Goal: Task Accomplishment & Management: Manage account settings

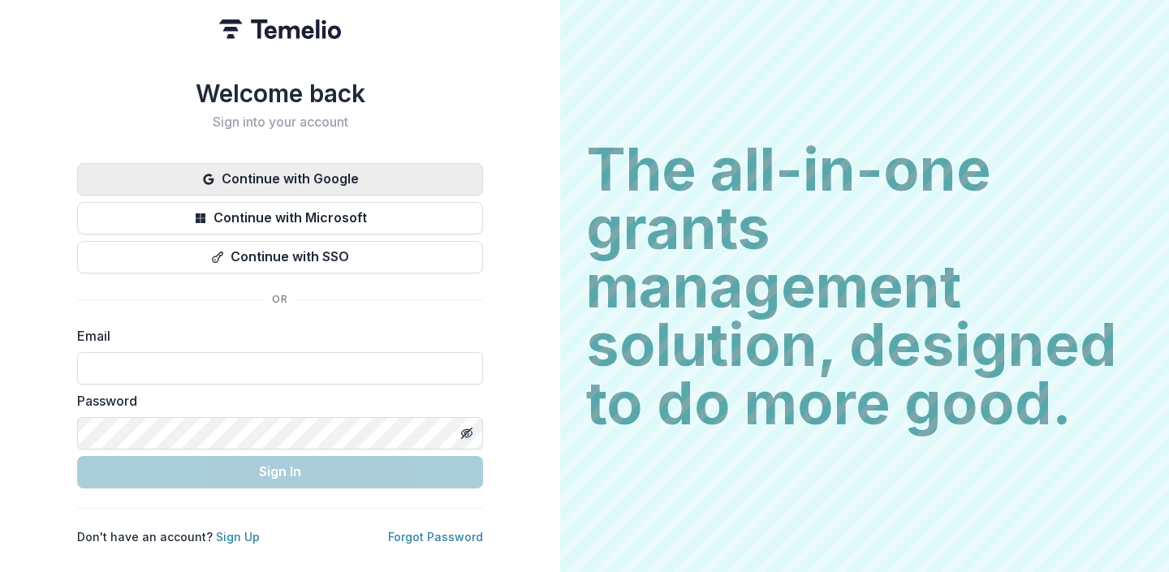
click at [336, 175] on button "Continue with Google" at bounding box center [280, 179] width 406 height 32
click at [317, 175] on button "Continue with Google" at bounding box center [280, 179] width 406 height 32
click at [248, 163] on button "Continue with Google" at bounding box center [280, 179] width 406 height 32
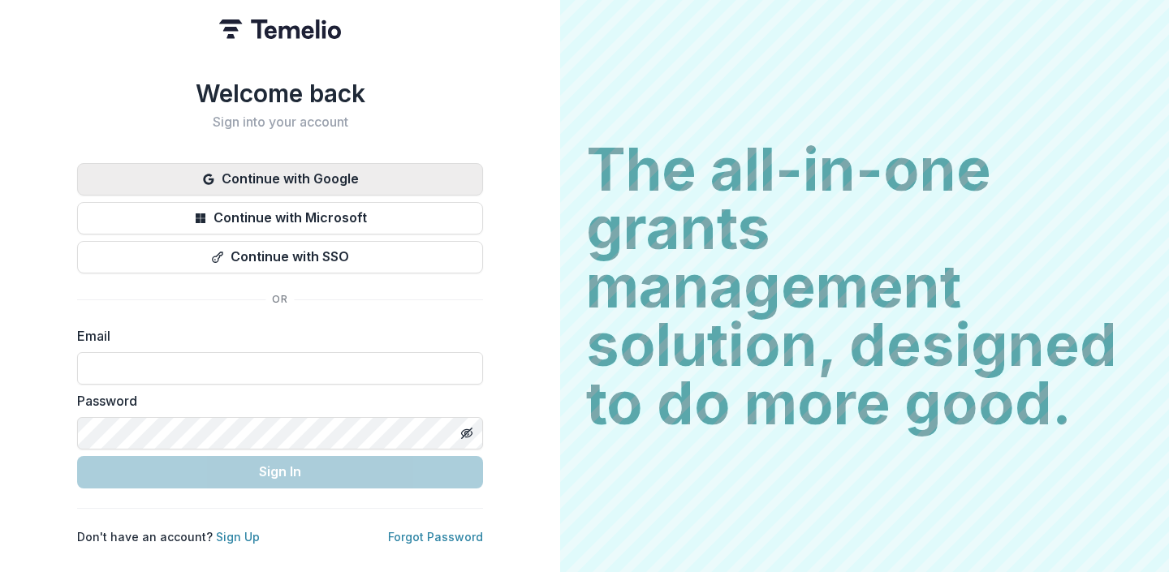
click at [248, 163] on button "Continue with Google" at bounding box center [280, 179] width 406 height 32
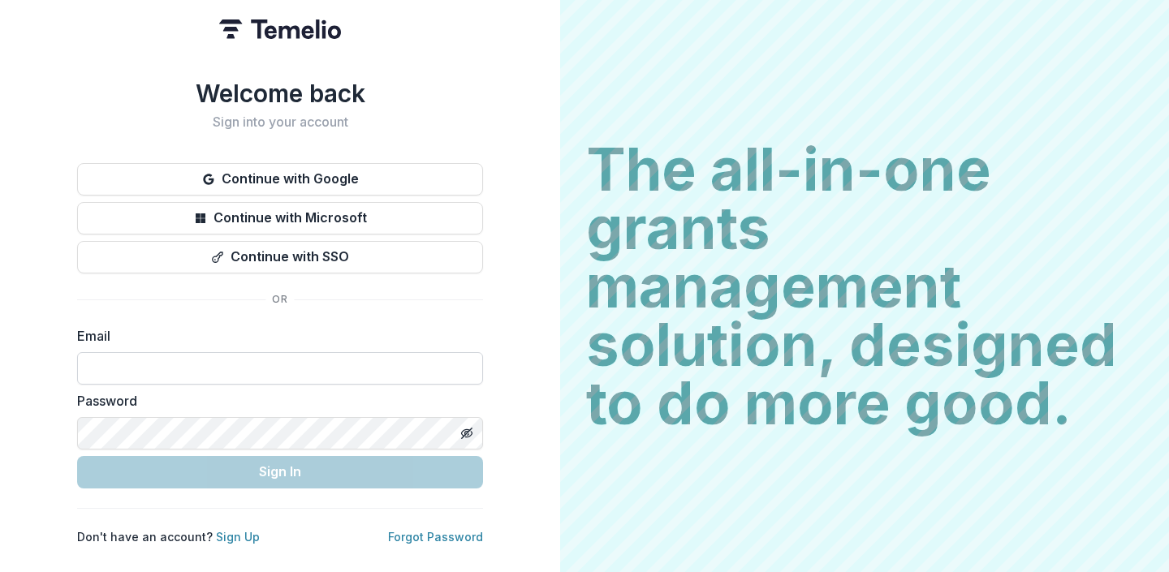
click at [150, 358] on input at bounding box center [280, 368] width 406 height 32
click at [178, 326] on label "Email" at bounding box center [275, 335] width 396 height 19
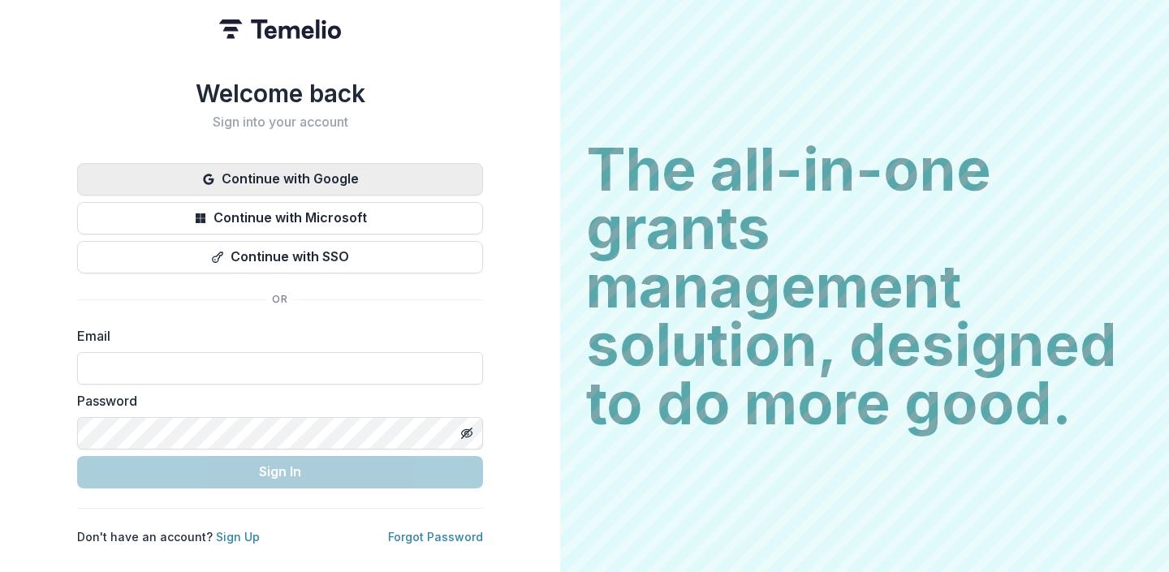
click at [267, 169] on button "Continue with Google" at bounding box center [280, 179] width 406 height 32
click at [316, 175] on button "Continue with Google" at bounding box center [280, 179] width 406 height 32
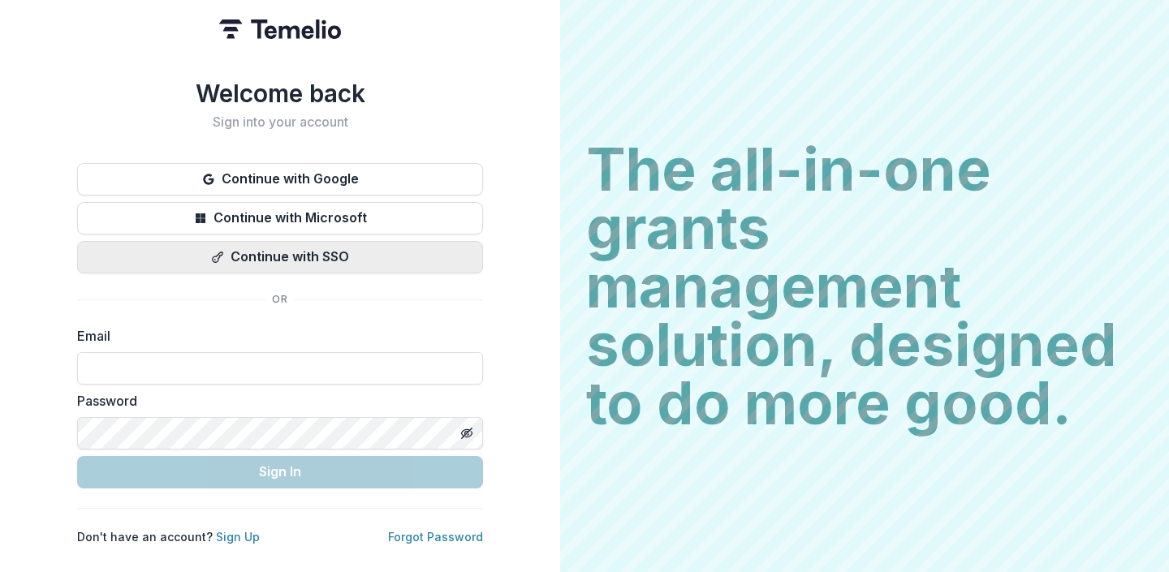
click at [302, 249] on button "Continue with SSO" at bounding box center [280, 257] width 406 height 32
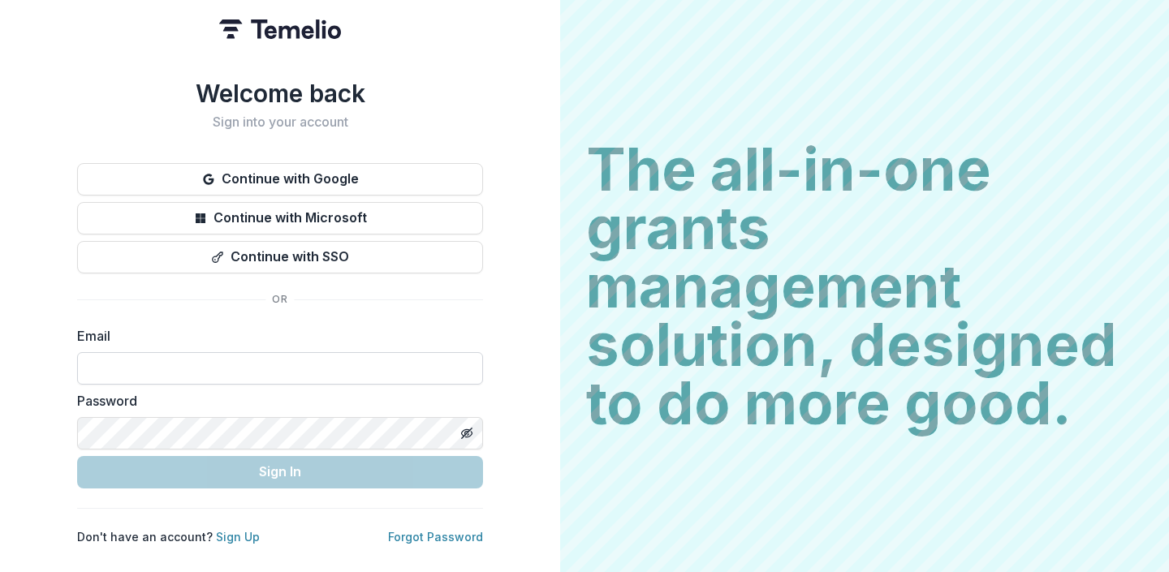
click at [144, 360] on input at bounding box center [280, 368] width 406 height 32
type input "**********"
click at [175, 395] on label "Password" at bounding box center [275, 400] width 396 height 19
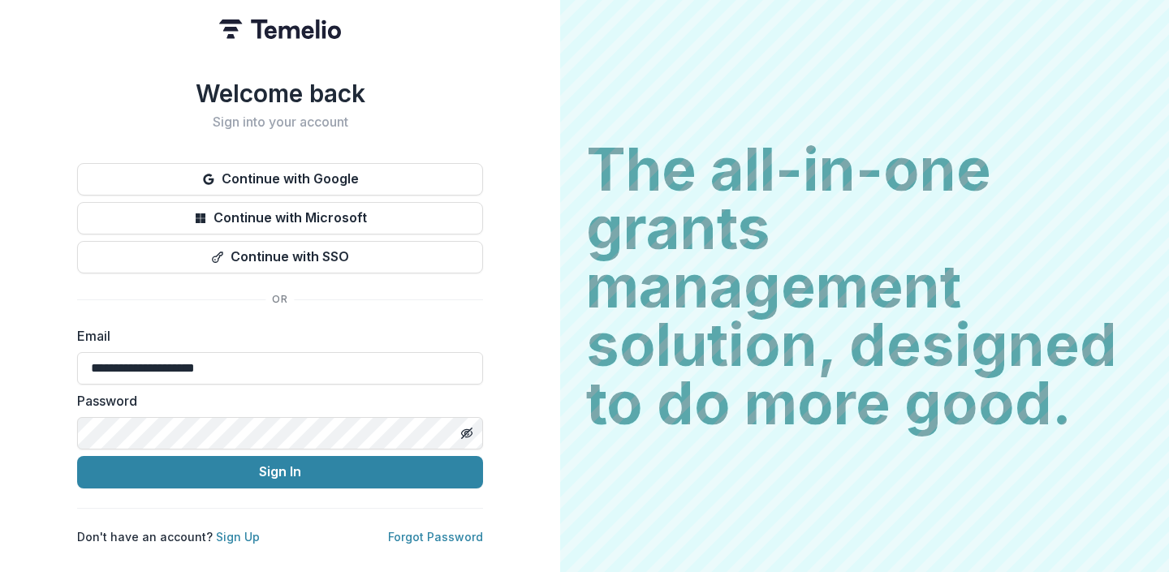
click at [77, 456] on button "Sign In" at bounding box center [280, 472] width 406 height 32
click at [234, 304] on div "**********" at bounding box center [280, 312] width 406 height 466
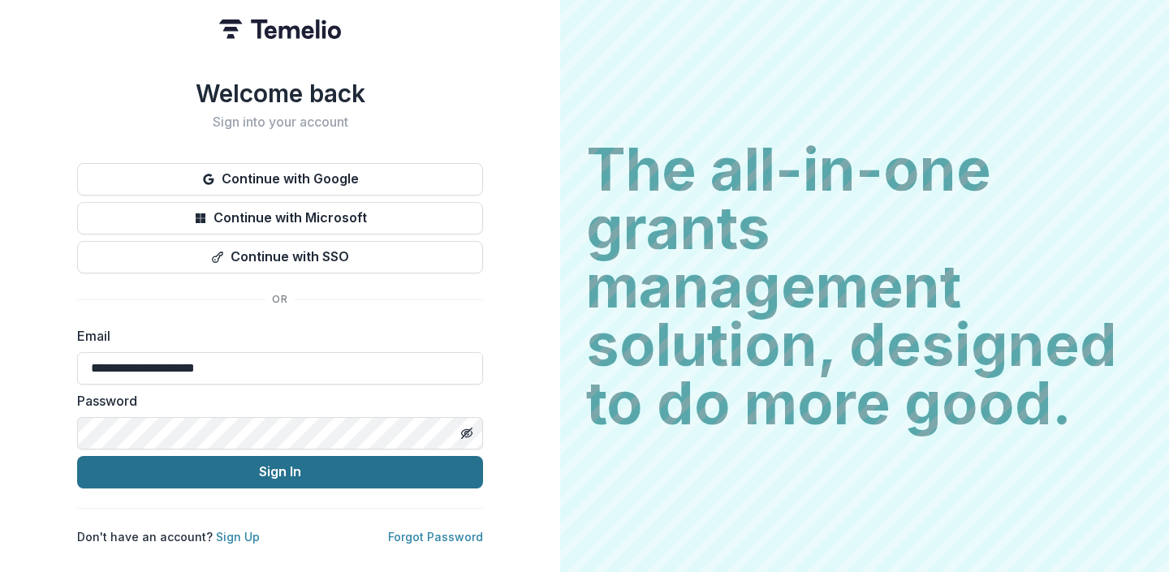
click at [335, 471] on button "Sign In" at bounding box center [280, 472] width 406 height 32
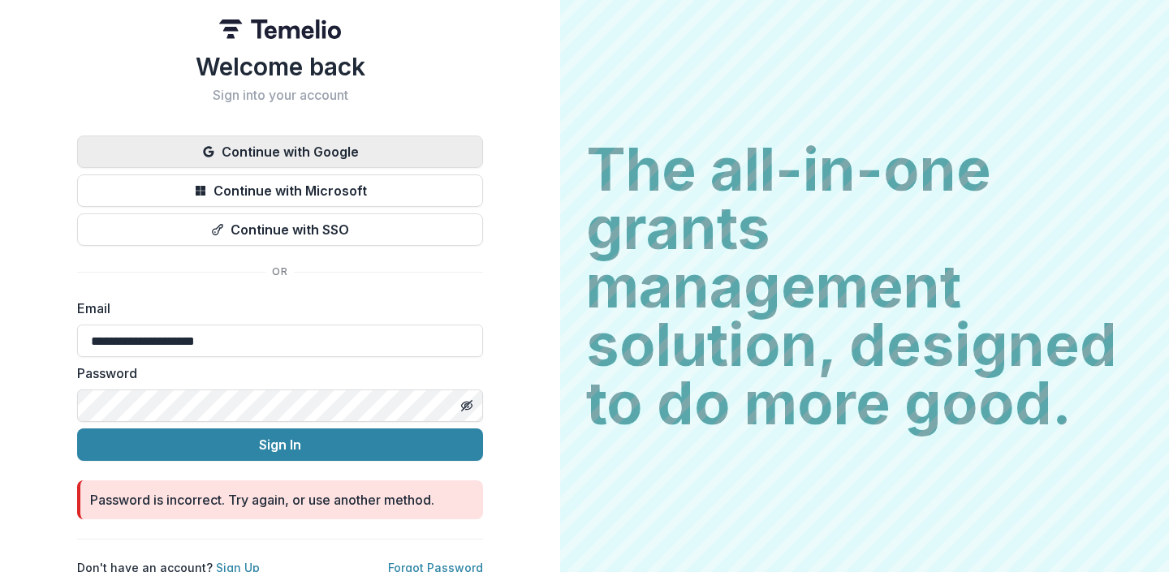
click at [334, 156] on button "Continue with Google" at bounding box center [280, 152] width 406 height 32
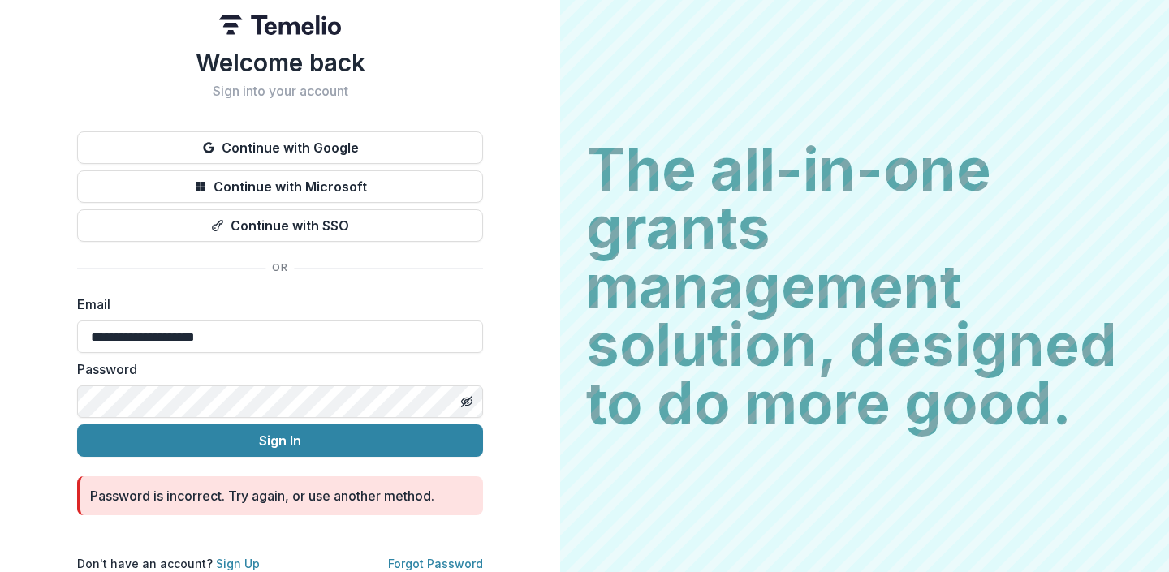
click at [6, 382] on div "**********" at bounding box center [280, 284] width 560 height 576
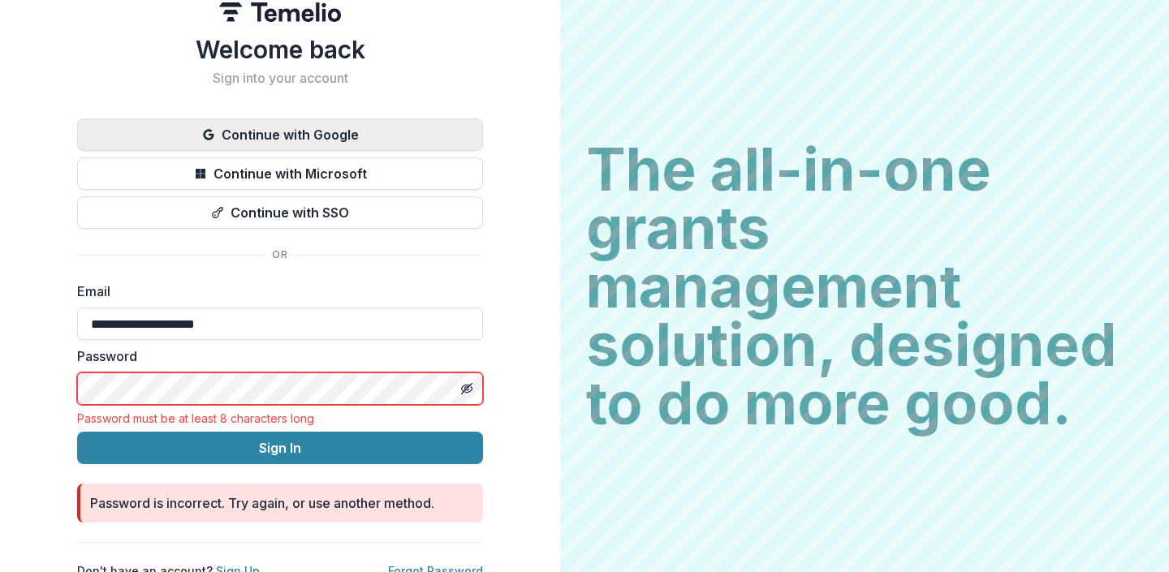
click at [204, 136] on icon "button" at bounding box center [208, 134] width 13 height 13
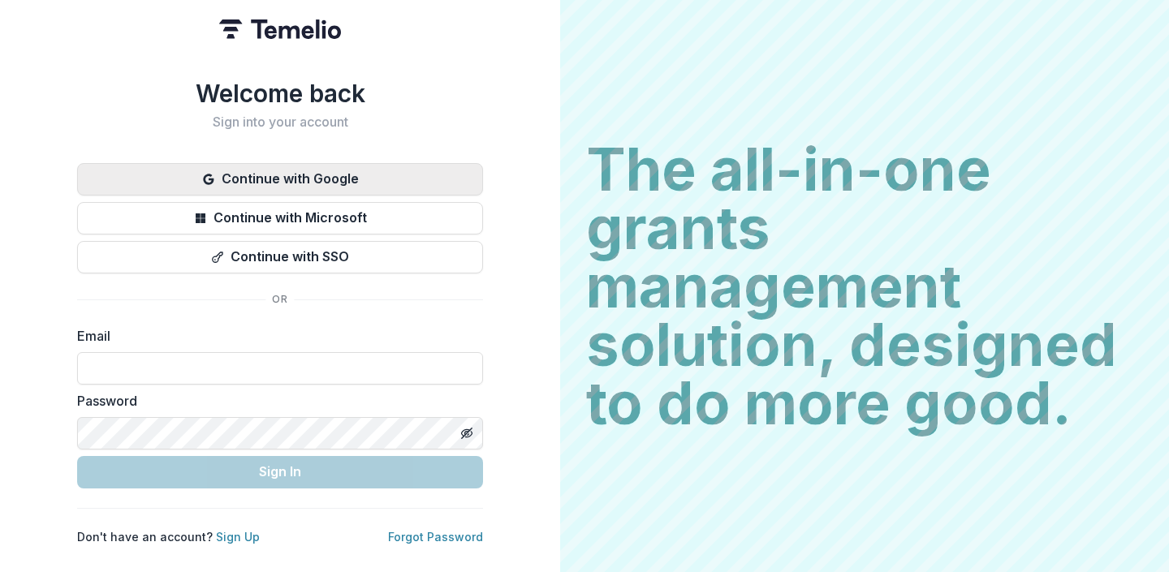
click at [348, 163] on button "Continue with Google" at bounding box center [280, 179] width 406 height 32
click at [252, 163] on button "Continue with Google" at bounding box center [280, 179] width 406 height 32
click at [290, 172] on button "Continue with Google" at bounding box center [280, 179] width 406 height 32
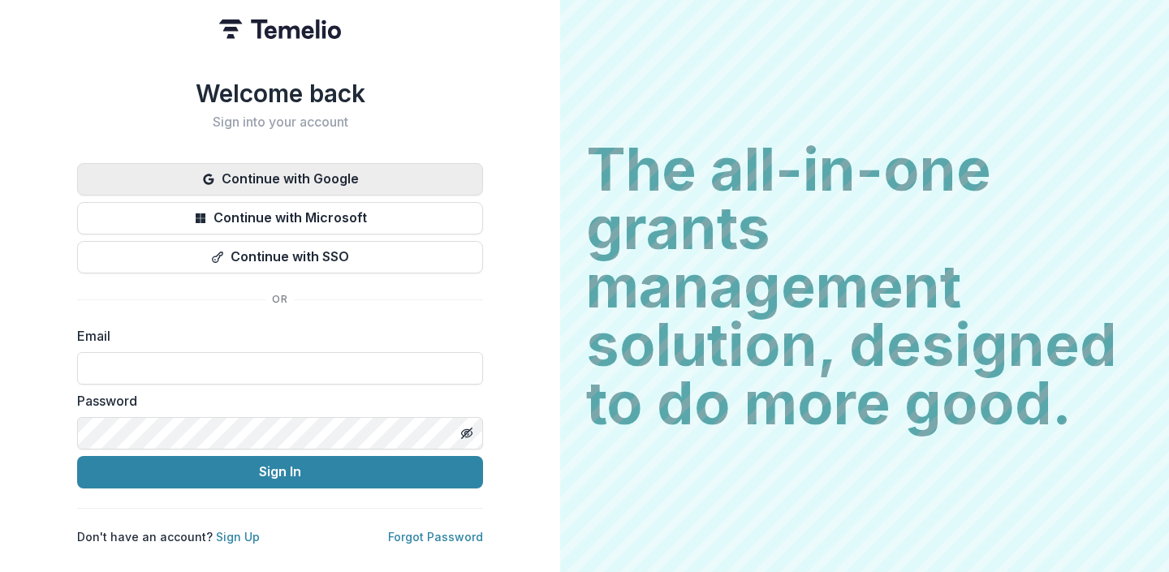
click at [402, 172] on button "Continue with Google" at bounding box center [280, 179] width 406 height 32
click at [231, 164] on button "Continue with Google" at bounding box center [280, 179] width 406 height 32
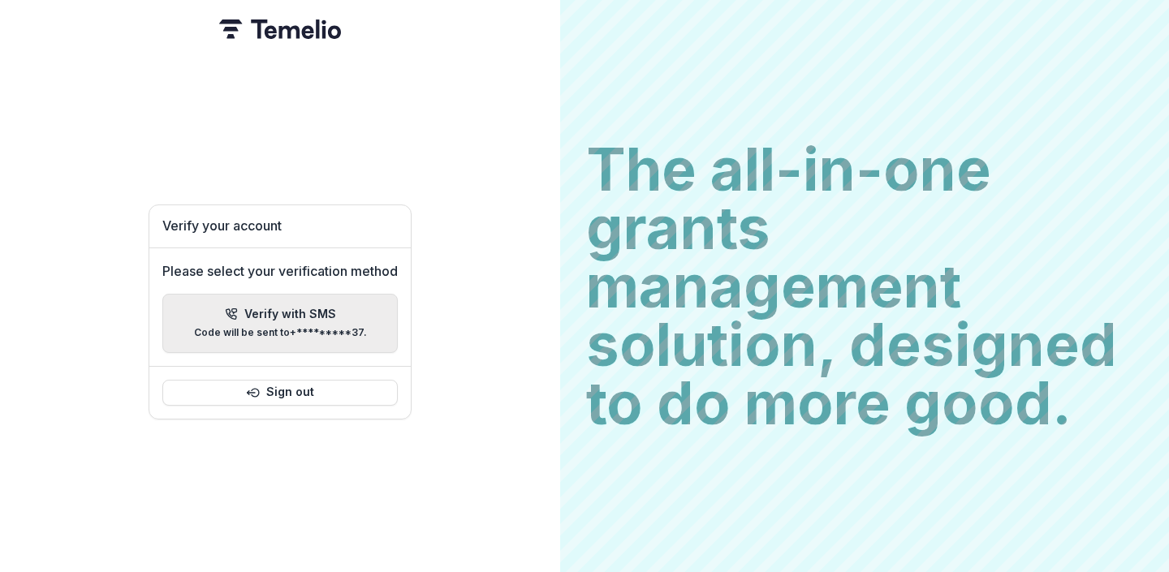
click at [345, 331] on p "Code will be sent to +*********37 ." at bounding box center [280, 332] width 173 height 11
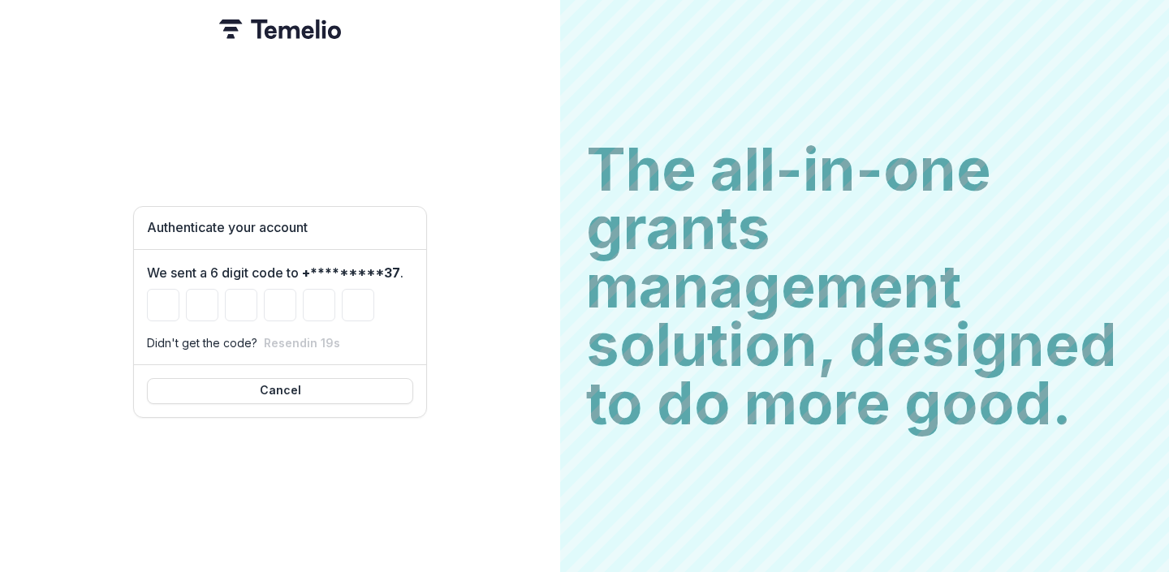
type input "*"
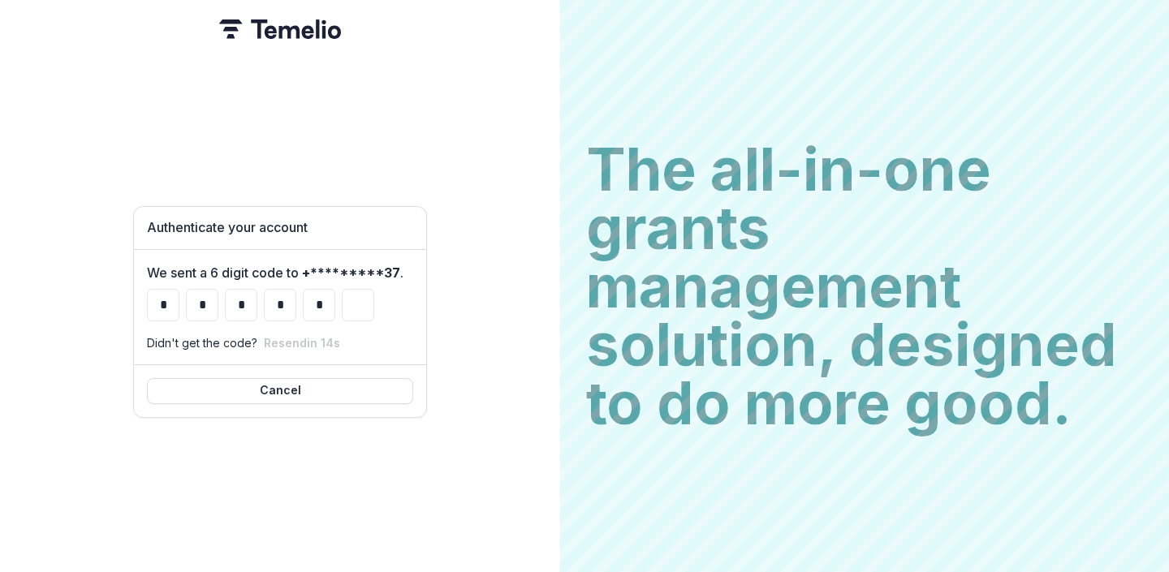
type input "*"
click at [355, 293] on input "*" at bounding box center [358, 305] width 32 height 32
type input "*"
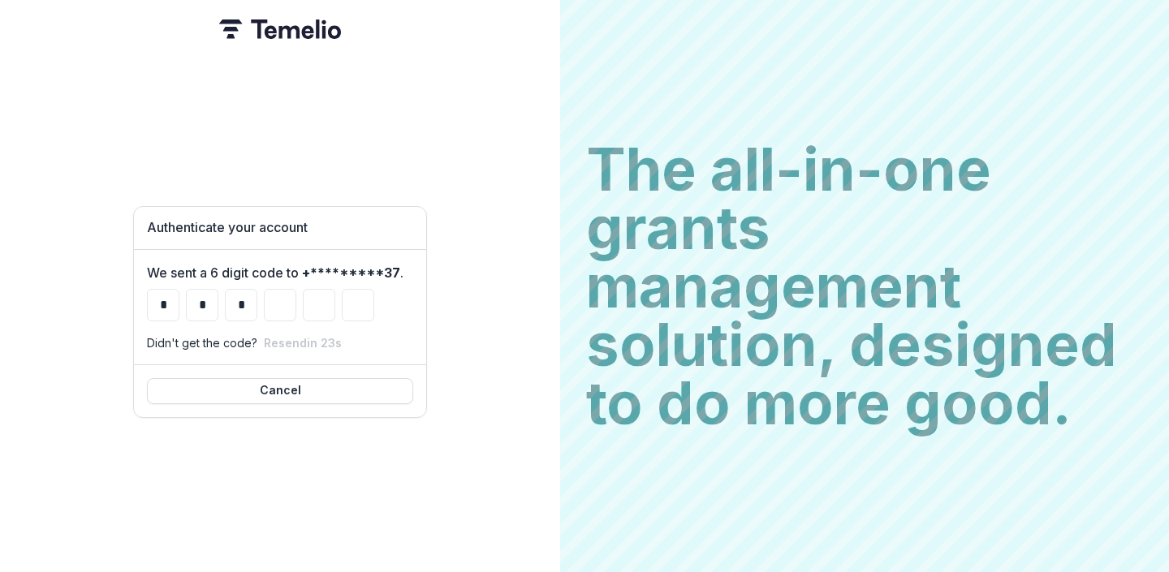
type input "*"
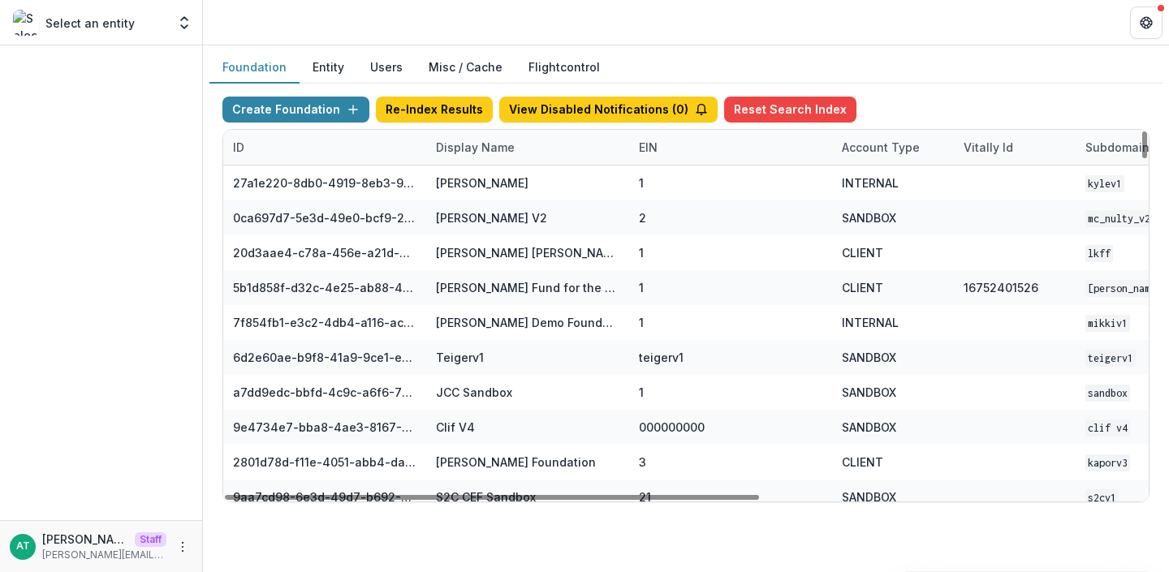
click at [468, 147] on div "Display Name" at bounding box center [475, 147] width 98 height 17
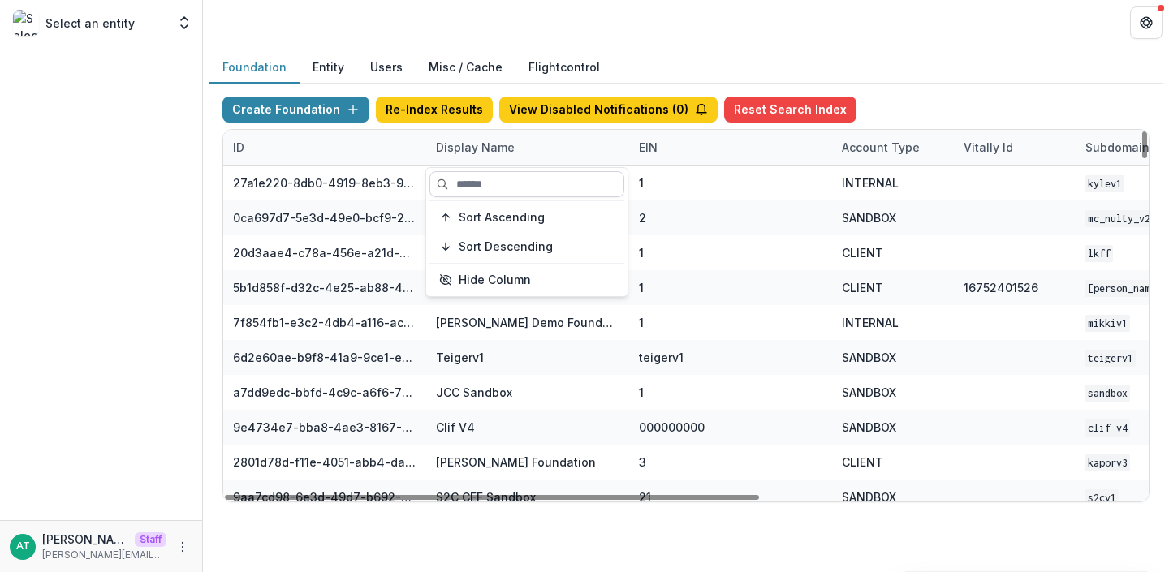
click at [479, 176] on input at bounding box center [526, 184] width 195 height 26
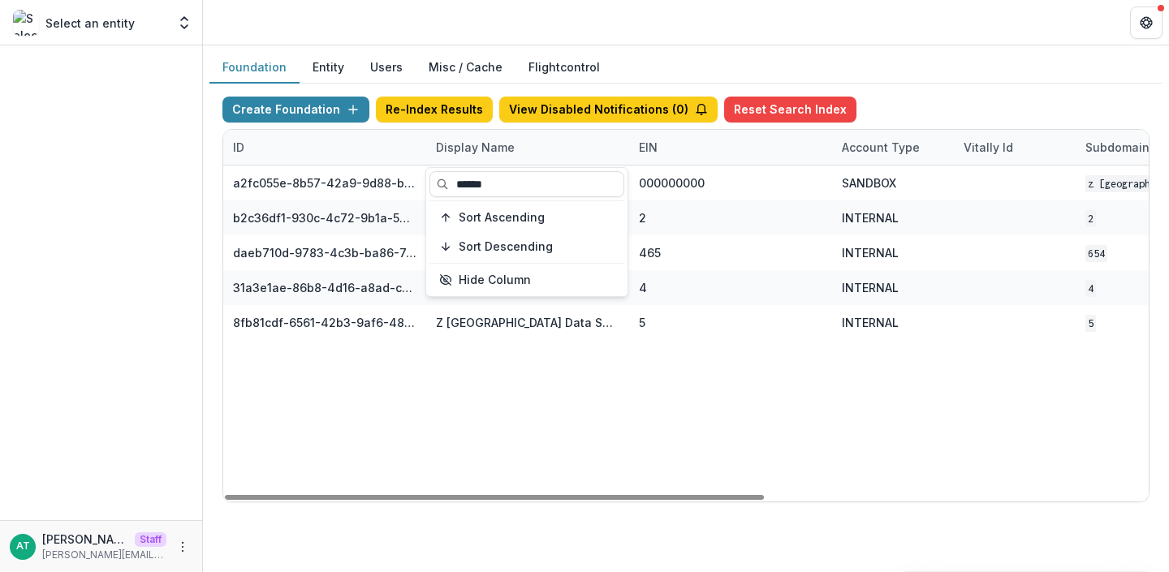
type input "******"
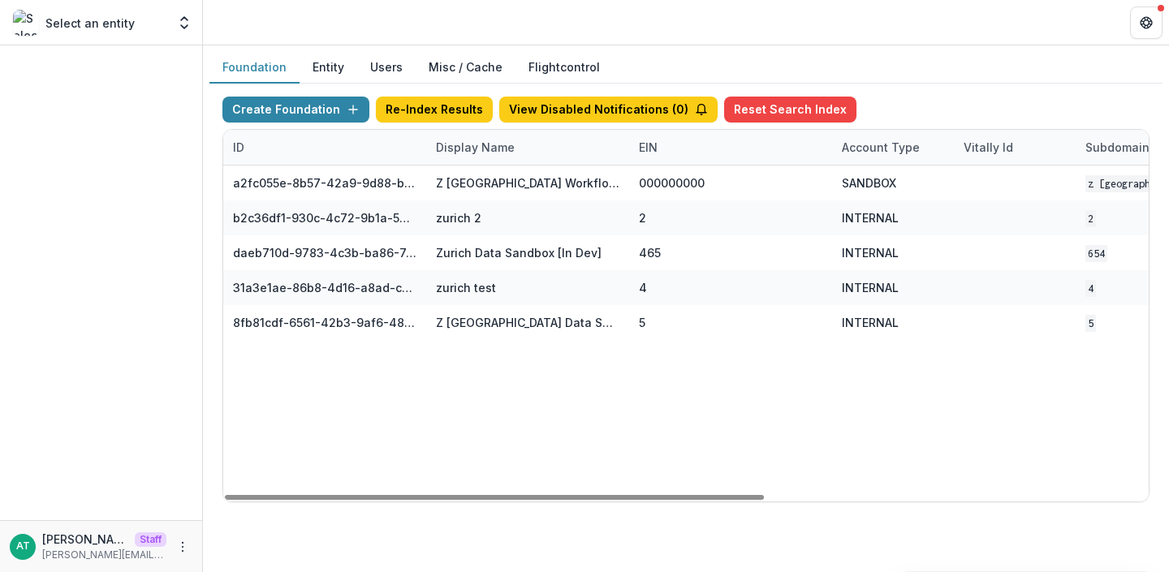
click at [556, 22] on header at bounding box center [686, 22] width 966 height 45
